Goal: Use online tool/utility: Utilize a website feature to perform a specific function

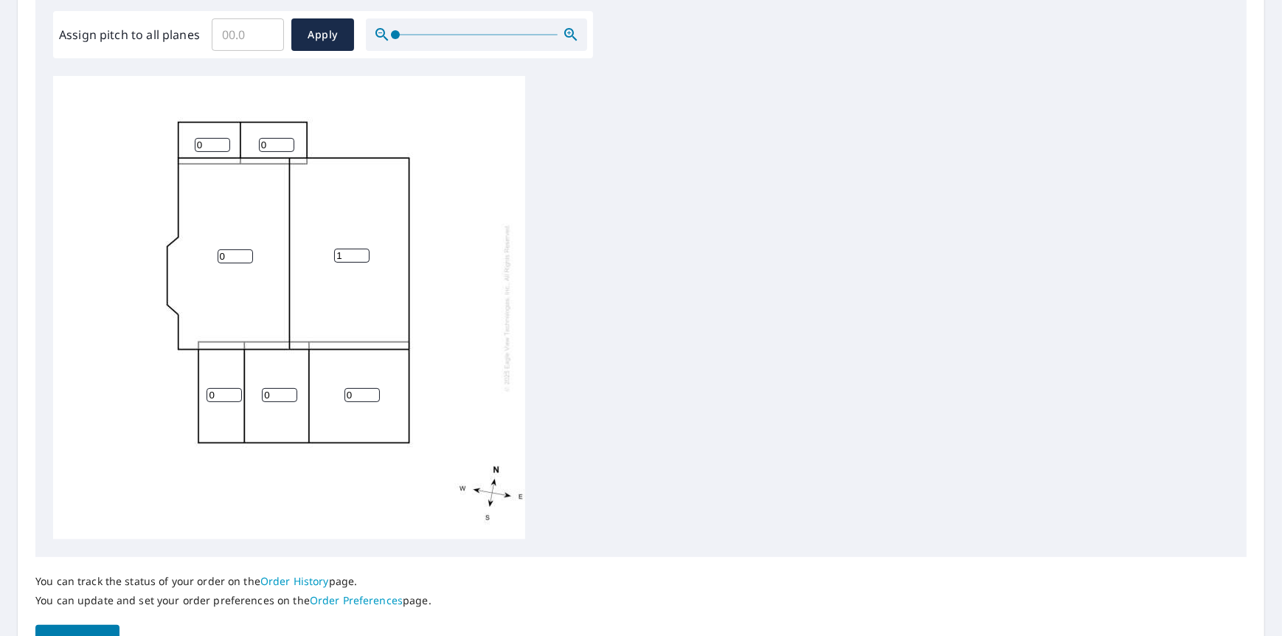
click at [361, 252] on input "1" at bounding box center [351, 256] width 35 height 14
click at [361, 252] on input "2" at bounding box center [351, 256] width 35 height 14
click at [361, 252] on input "3" at bounding box center [351, 256] width 35 height 14
click at [361, 249] on input "4" at bounding box center [351, 256] width 35 height 14
type input "3"
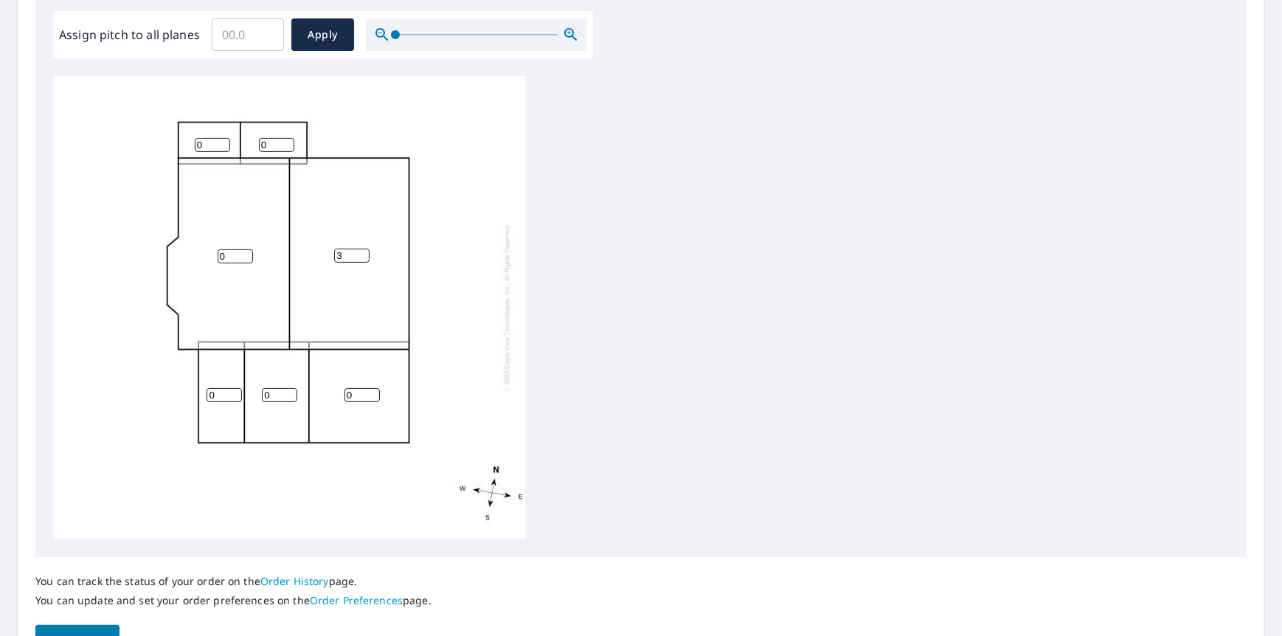
click at [360, 258] on input "3" at bounding box center [351, 256] width 35 height 14
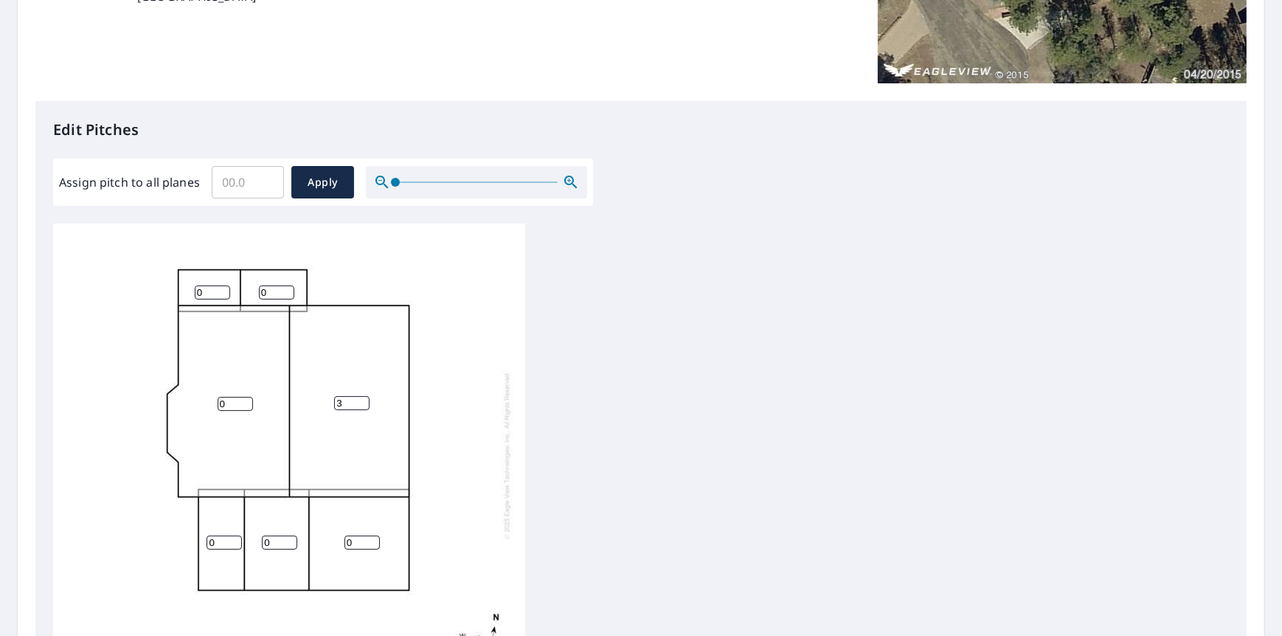
scroll to position [148, 0]
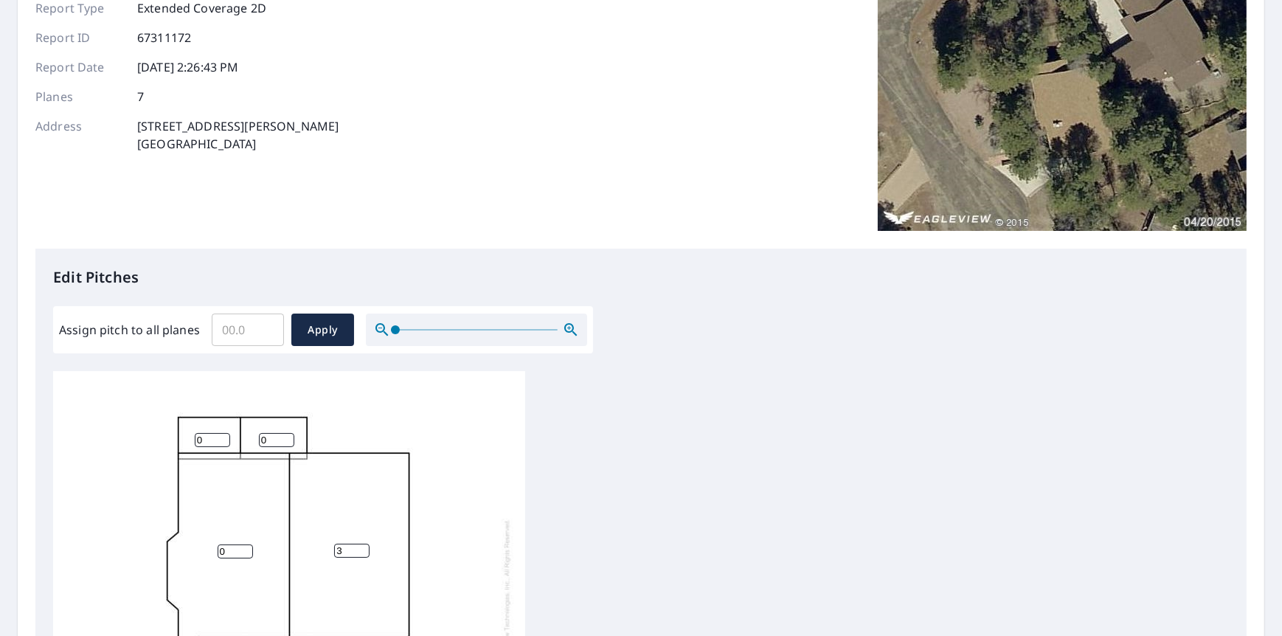
click at [255, 336] on input "Assign pitch to all planes" at bounding box center [248, 329] width 72 height 41
click at [267, 325] on input "0.1" at bounding box center [248, 329] width 72 height 41
click at [267, 325] on input "0.2" at bounding box center [248, 329] width 72 height 41
click at [267, 325] on input "0.3" at bounding box center [248, 329] width 72 height 41
click at [267, 325] on input "0.4" at bounding box center [248, 329] width 72 height 41
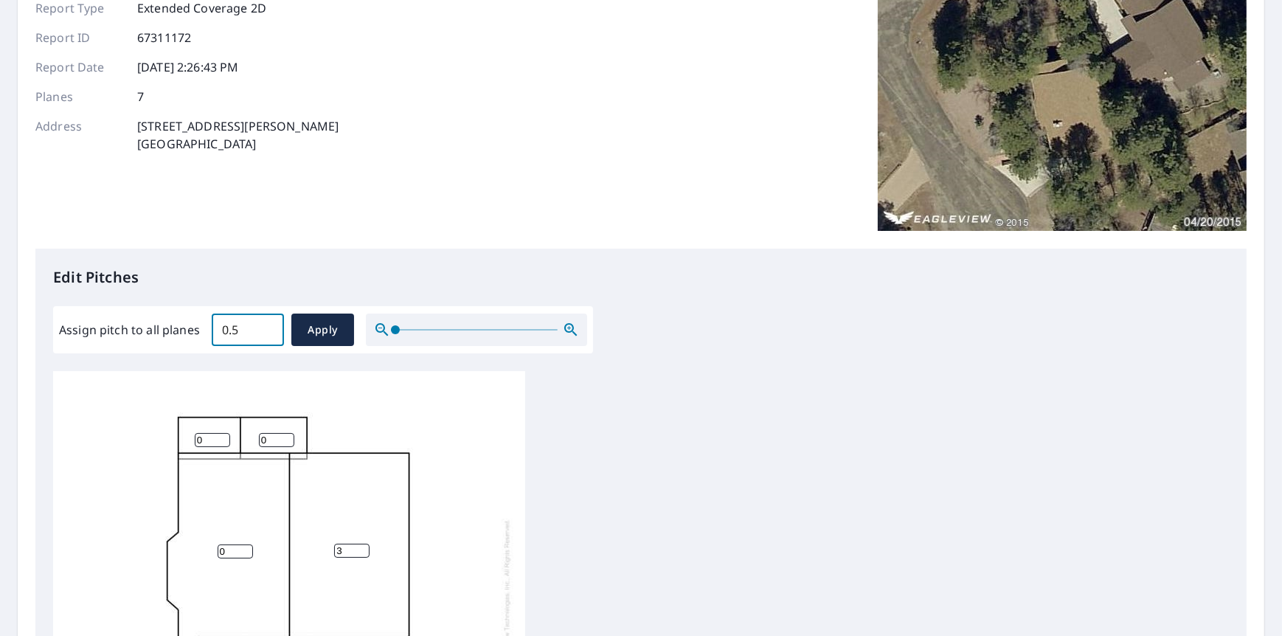
click at [267, 325] on input "0.5" at bounding box center [248, 329] width 72 height 41
click at [267, 325] on input "0.6" at bounding box center [248, 329] width 72 height 41
click at [267, 325] on input "0.7" at bounding box center [248, 329] width 72 height 41
click at [267, 325] on input "0.8" at bounding box center [248, 329] width 72 height 41
click at [267, 325] on input "1.1" at bounding box center [248, 329] width 72 height 41
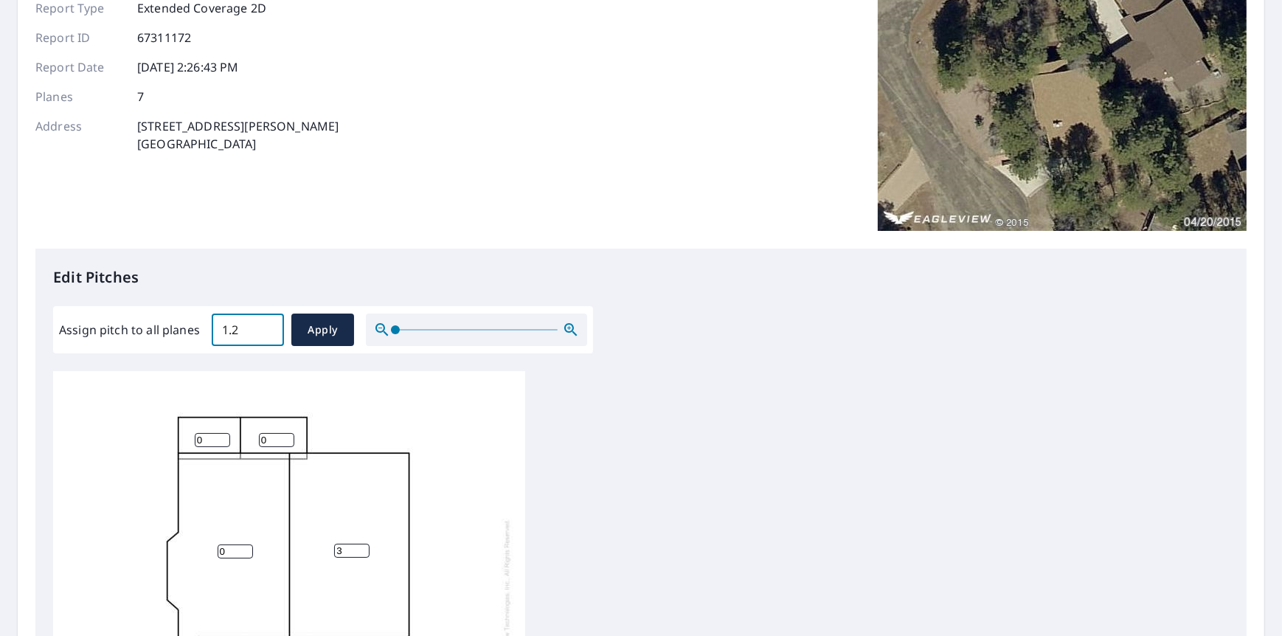
click at [267, 325] on input "1.2" at bounding box center [248, 329] width 72 height 41
click at [267, 325] on input "1.3" at bounding box center [248, 329] width 72 height 41
click at [267, 325] on input "1.4" at bounding box center [248, 329] width 72 height 41
click at [267, 325] on input "1.5" at bounding box center [248, 329] width 72 height 41
click at [267, 325] on input "1.6" at bounding box center [248, 329] width 72 height 41
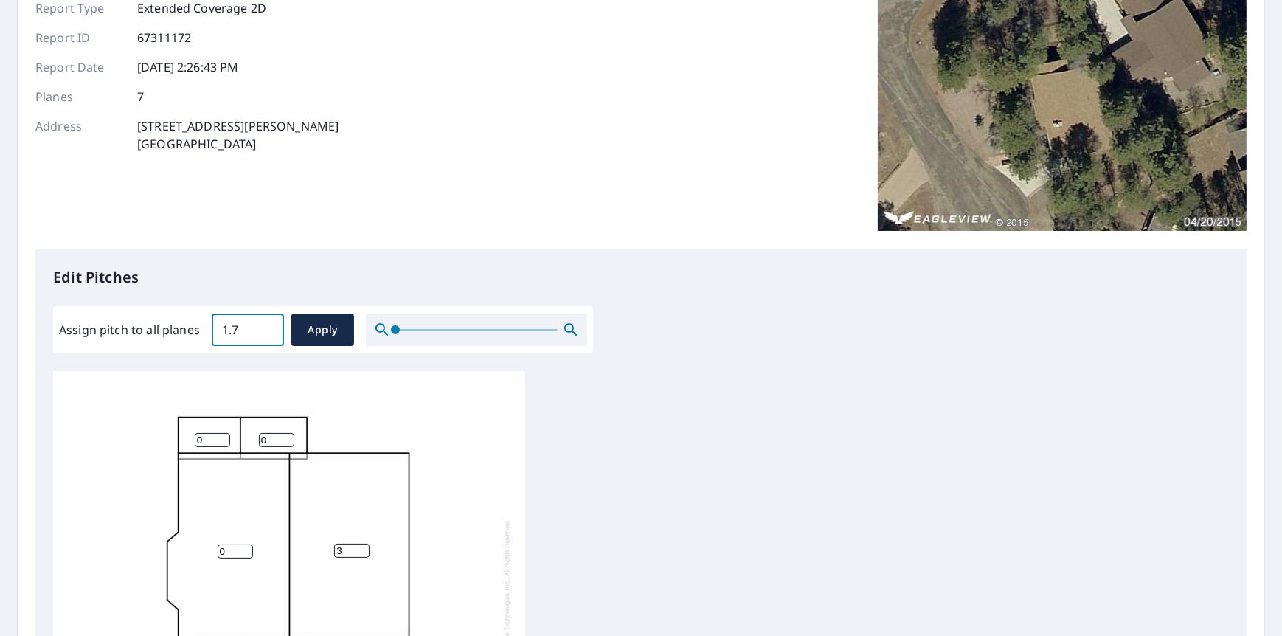
click at [267, 325] on input "1.7" at bounding box center [248, 329] width 72 height 41
click at [267, 325] on input "1.8" at bounding box center [248, 329] width 72 height 41
click at [267, 325] on input "1.9" at bounding box center [248, 329] width 72 height 41
click at [267, 325] on input "2" at bounding box center [248, 329] width 72 height 41
click at [267, 325] on input "2.1" at bounding box center [248, 329] width 72 height 41
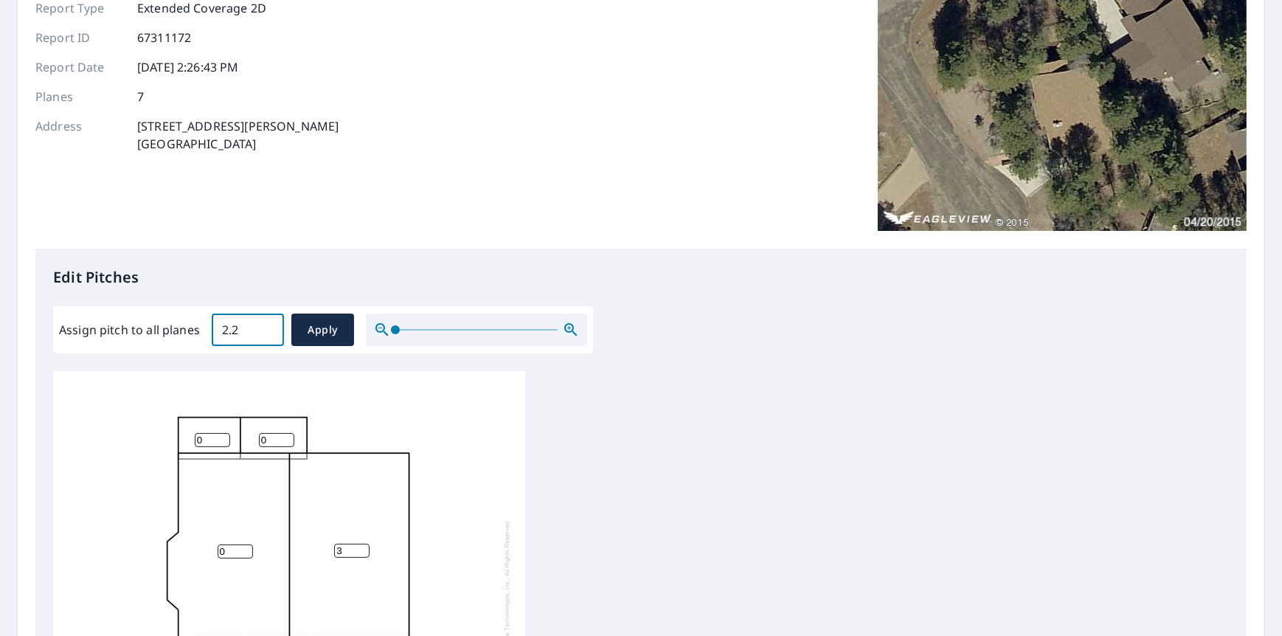
click at [267, 325] on input "2.2" at bounding box center [248, 329] width 72 height 41
click at [267, 325] on input "2.3" at bounding box center [248, 329] width 72 height 41
click at [267, 325] on input "2.4" at bounding box center [248, 329] width 72 height 41
click at [267, 325] on input "2.5" at bounding box center [248, 329] width 72 height 41
click at [267, 325] on input "2.6" at bounding box center [248, 329] width 72 height 41
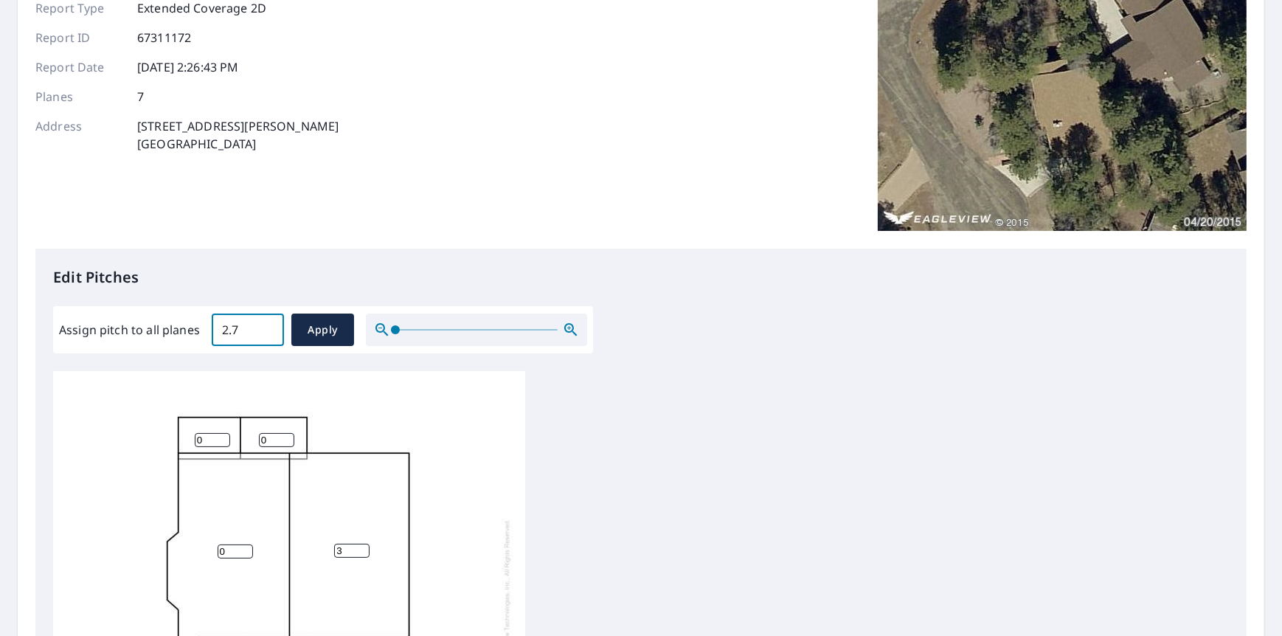
click at [267, 325] on input "2.7" at bounding box center [248, 329] width 72 height 41
click at [267, 325] on input "2.8" at bounding box center [248, 329] width 72 height 41
click at [267, 325] on input "2.9" at bounding box center [248, 329] width 72 height 41
click at [267, 325] on input "3" at bounding box center [248, 329] width 72 height 41
click at [267, 325] on input "3.1" at bounding box center [248, 329] width 72 height 41
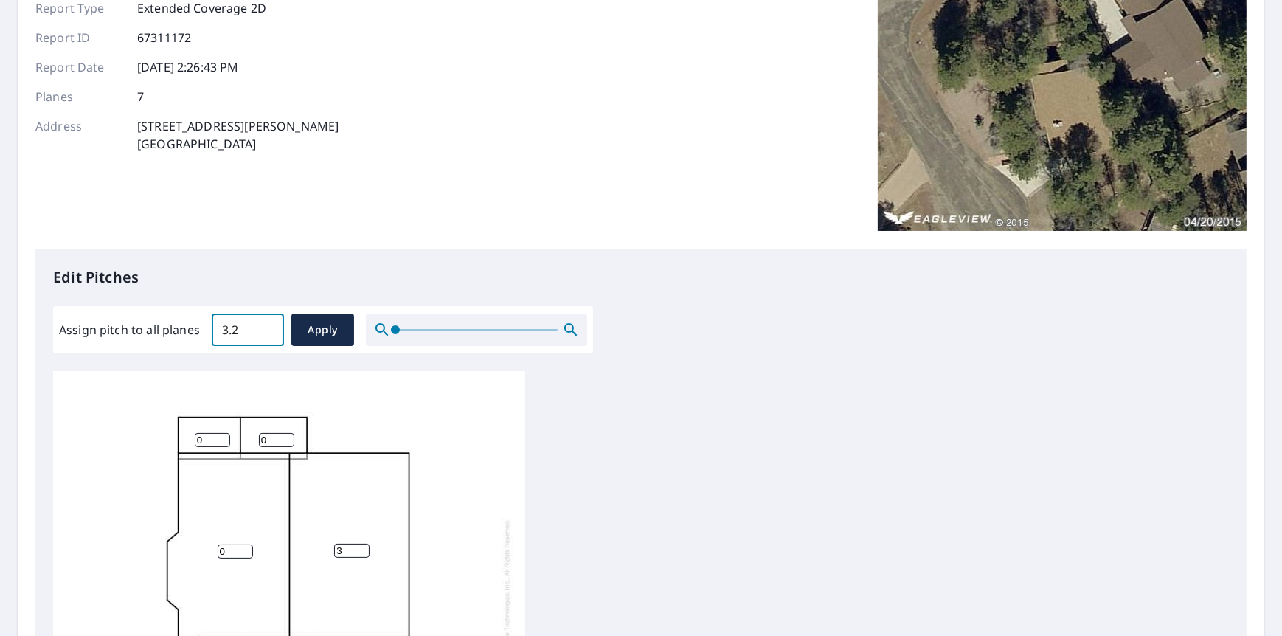
click at [267, 325] on input "3.2" at bounding box center [248, 329] width 72 height 41
click at [267, 325] on input "3.3" at bounding box center [248, 329] width 72 height 41
click at [267, 325] on input "3.4" at bounding box center [248, 329] width 72 height 41
click at [267, 325] on input "3.5" at bounding box center [248, 329] width 72 height 41
type input "3.6"
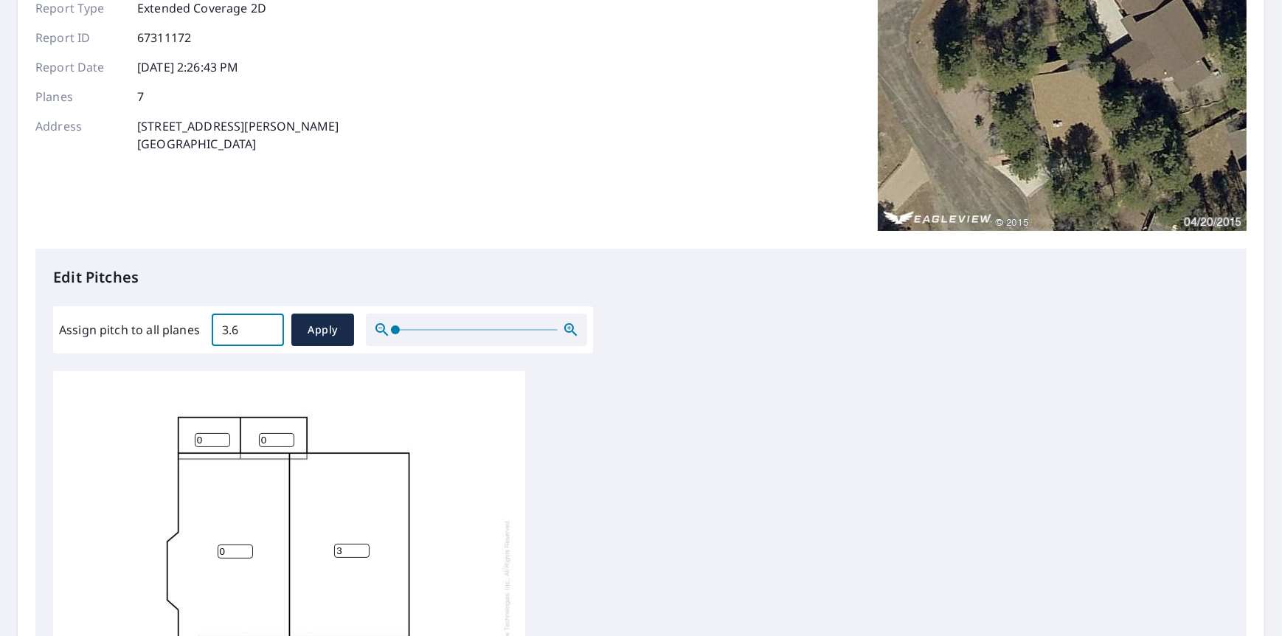
click at [267, 325] on input "3.6" at bounding box center [248, 329] width 72 height 41
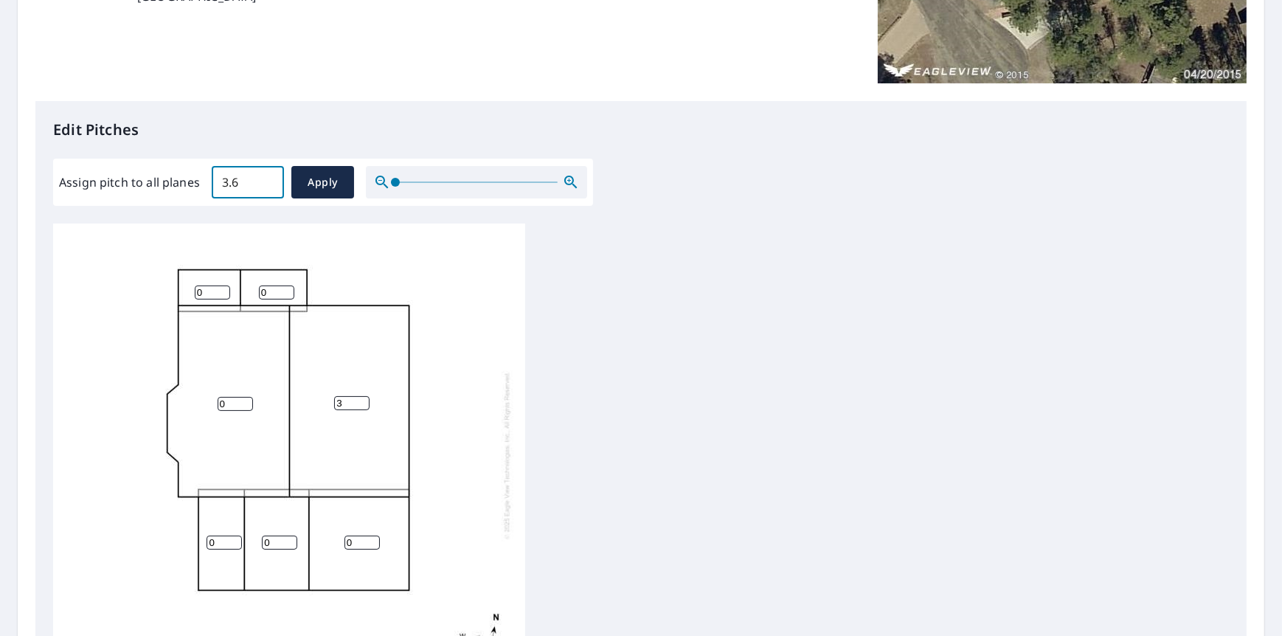
scroll to position [369, 0]
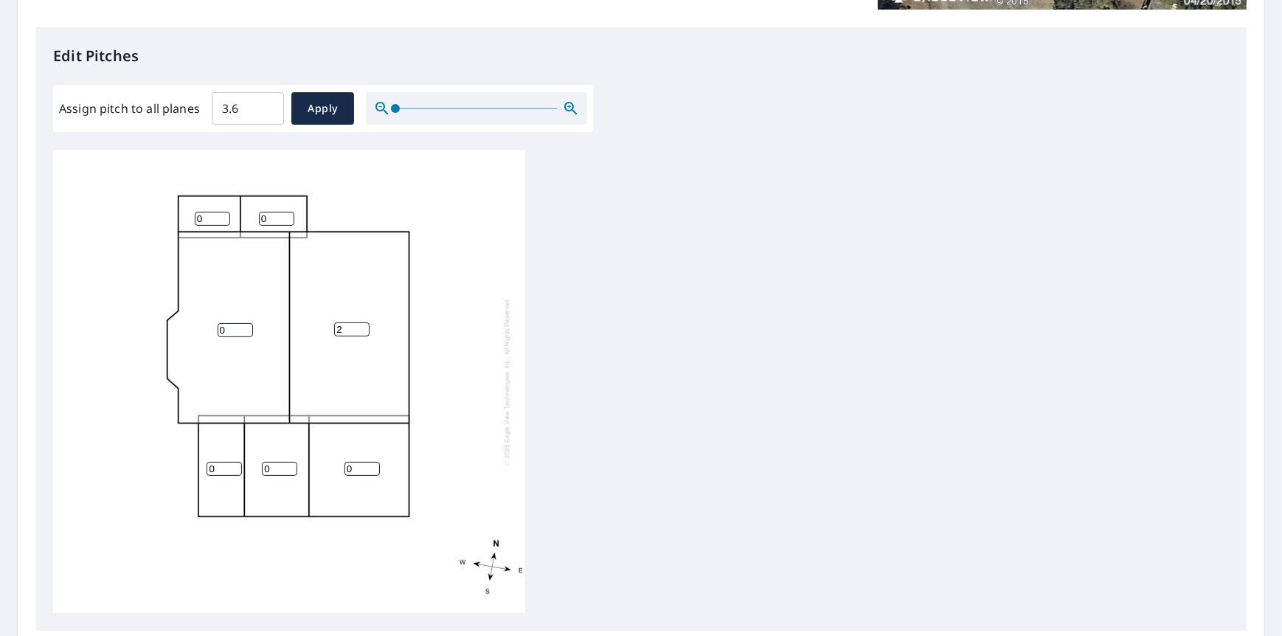
click at [359, 331] on input "2" at bounding box center [351, 329] width 35 height 14
click at [359, 331] on input "1" at bounding box center [351, 329] width 35 height 14
click at [359, 331] on input "0" at bounding box center [351, 329] width 35 height 14
click at [326, 111] on span "Apply" at bounding box center [322, 109] width 39 height 18
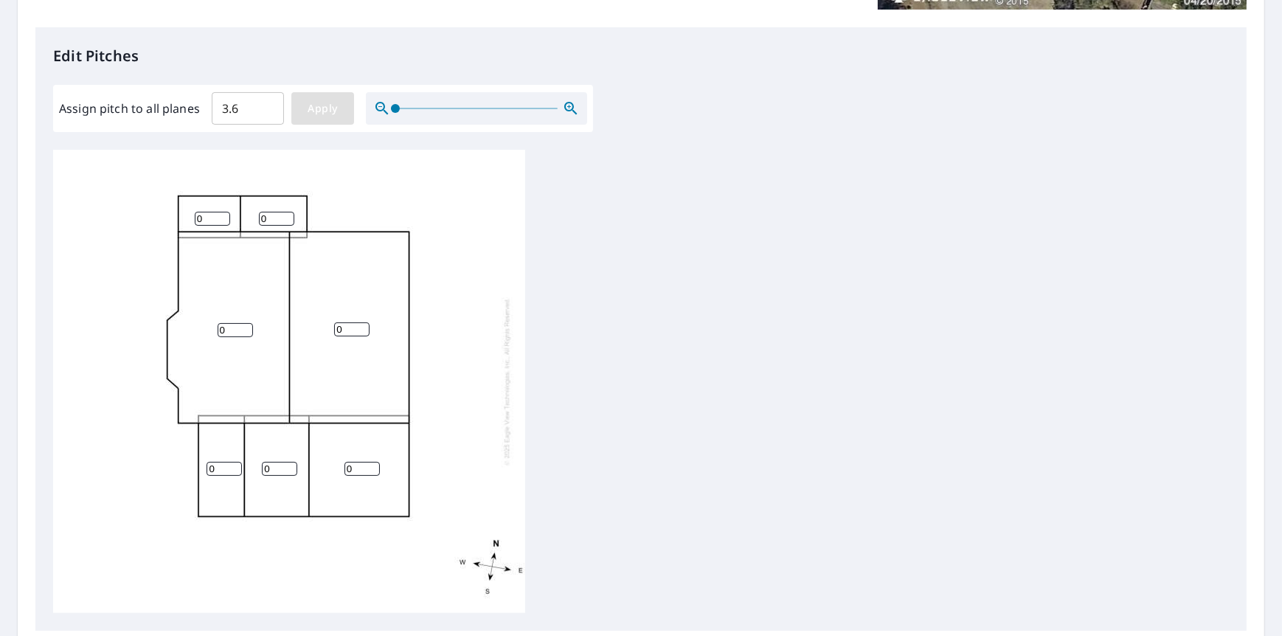
type input "3.6"
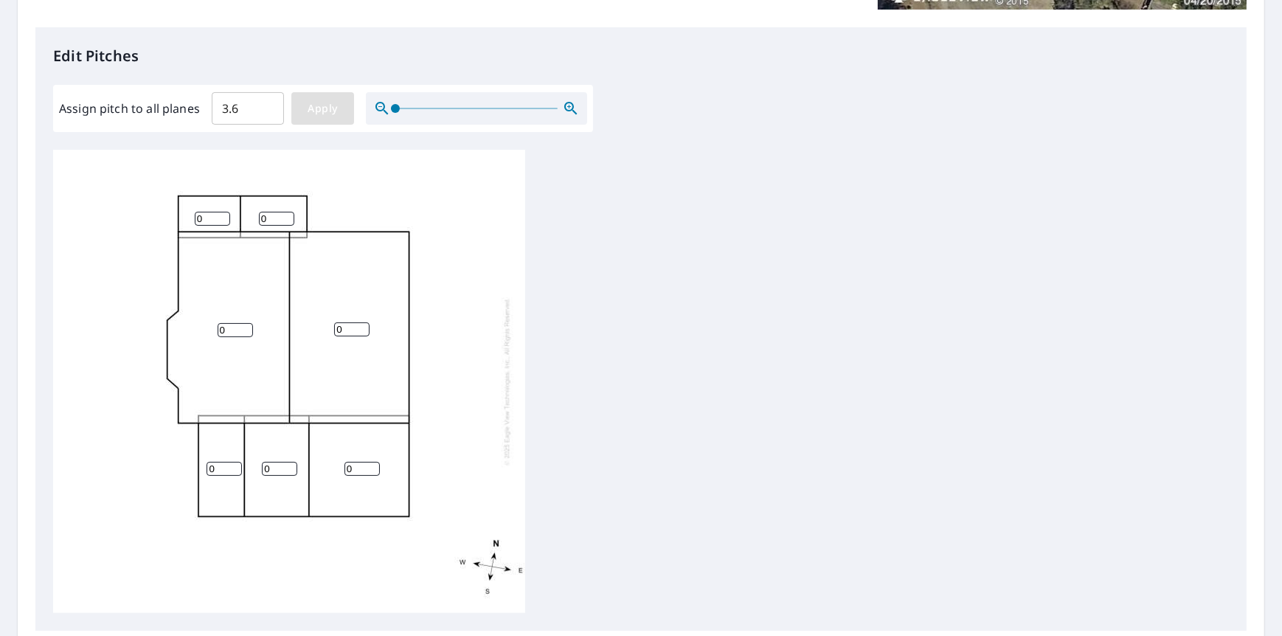
type input "3.6"
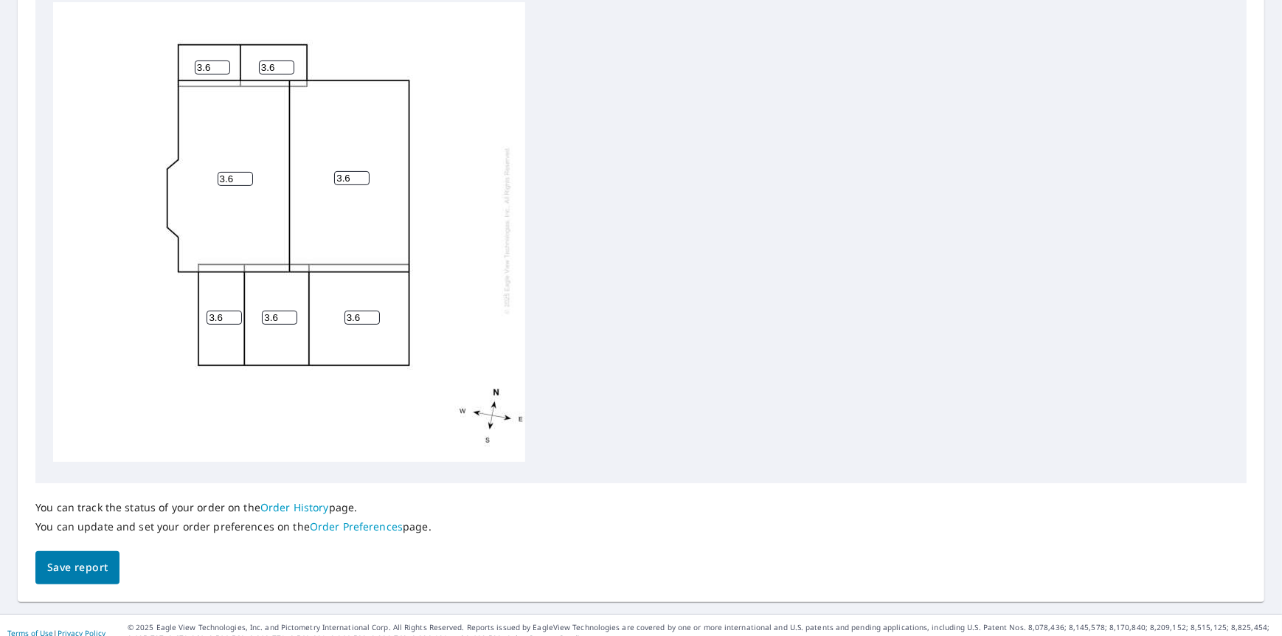
scroll to position [531, 0]
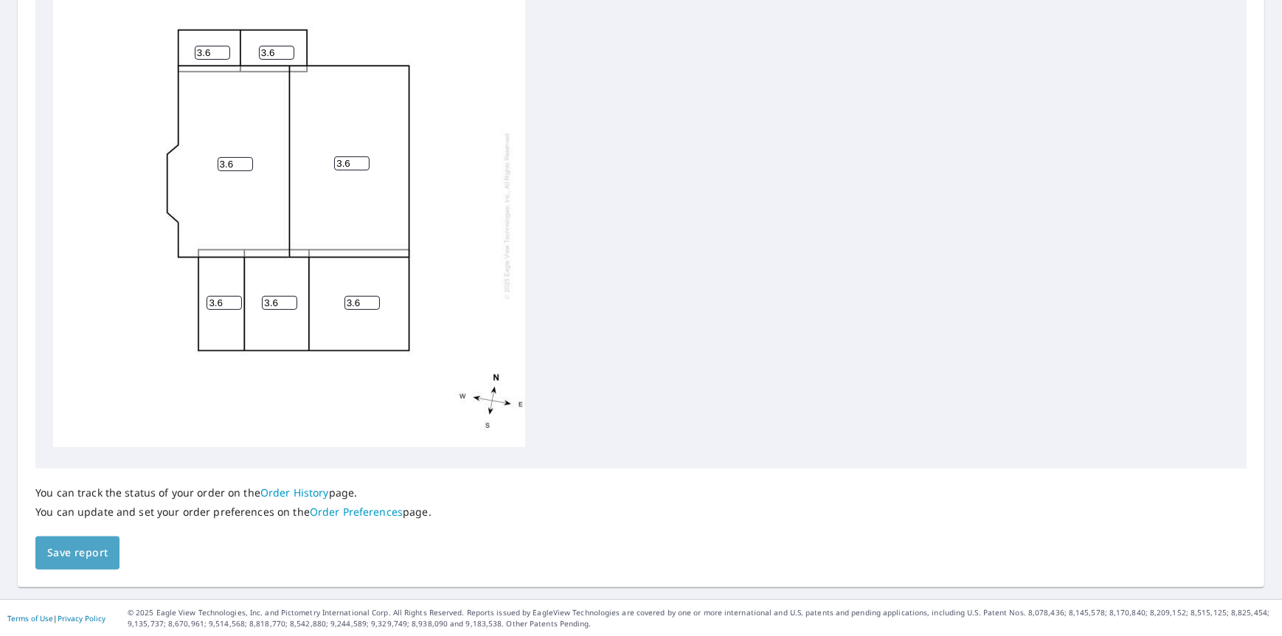
click at [77, 550] on span "Save report" at bounding box center [77, 553] width 60 height 18
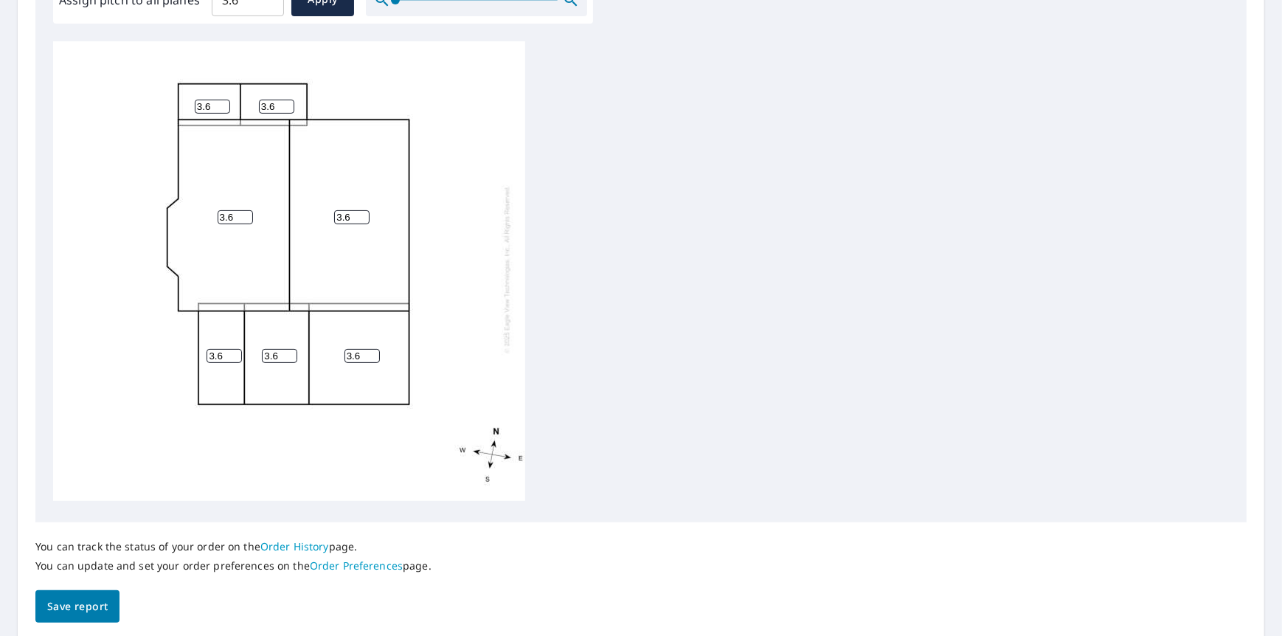
scroll to position [0, 0]
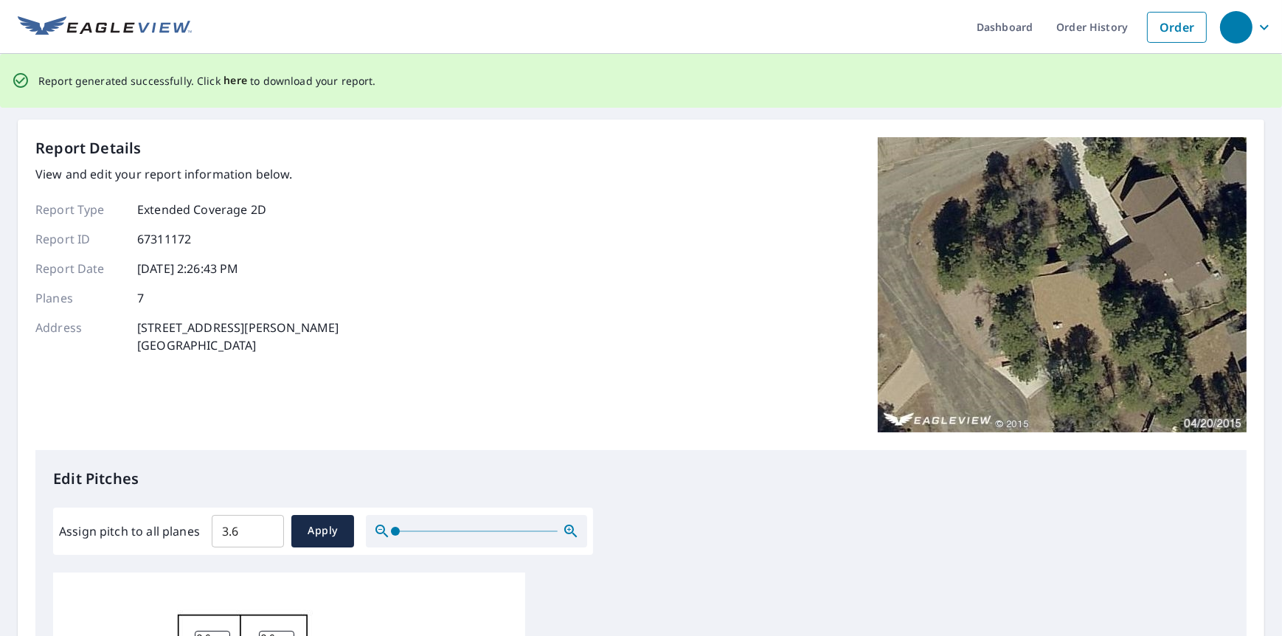
click at [231, 80] on span "here" at bounding box center [236, 81] width 24 height 18
